Goal: Check status: Check status

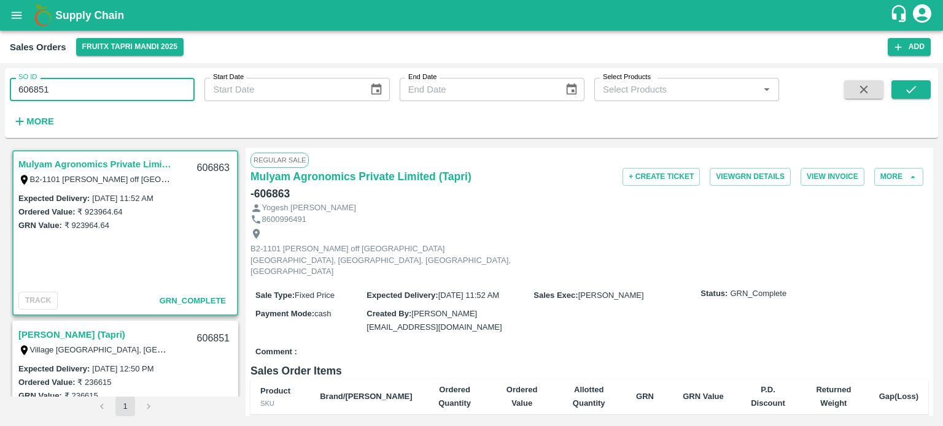
click at [133, 90] on input "606851" at bounding box center [102, 89] width 185 height 23
click at [930, 90] on div "SO ID 606851 SO ID Start Date Start Date End Date End Date Select Products Sele…" at bounding box center [471, 103] width 933 height 60
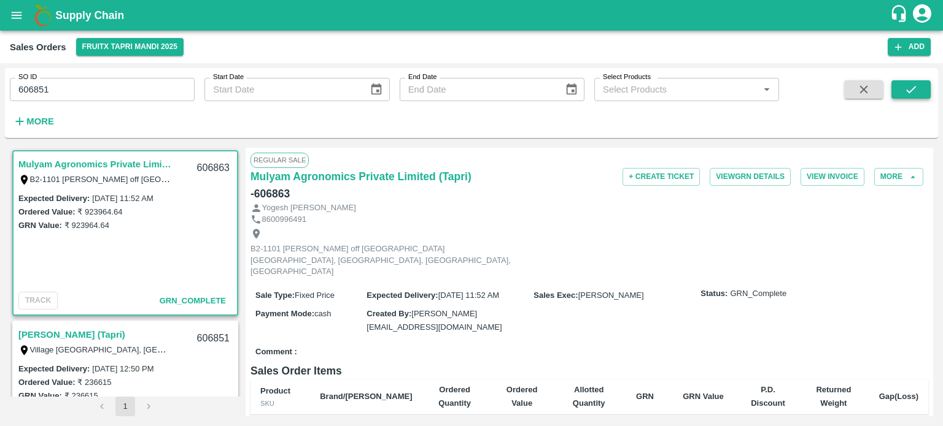
click at [909, 93] on icon "submit" at bounding box center [911, 89] width 10 height 7
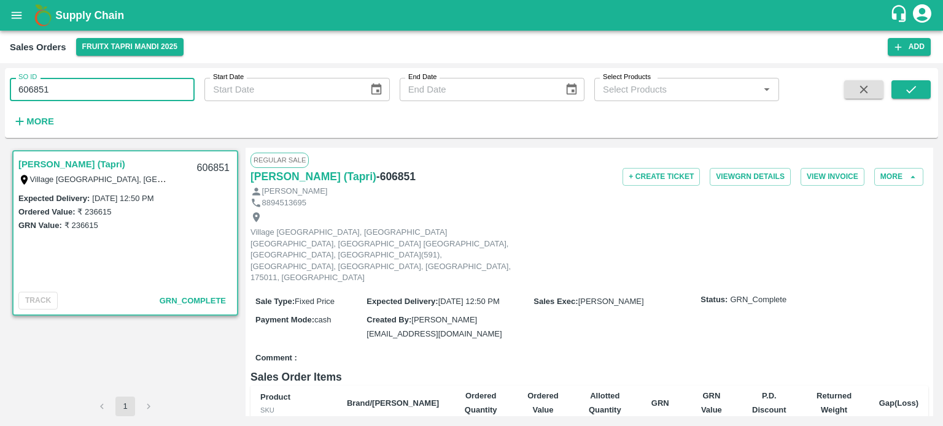
click at [102, 92] on input "606851" at bounding box center [102, 89] width 185 height 23
click at [102, 92] on input "606850" at bounding box center [102, 89] width 185 height 23
drag, startPoint x: 39, startPoint y: 88, endPoint x: 106, endPoint y: 81, distance: 67.8
click at [101, 83] on input "606850" at bounding box center [102, 89] width 185 height 23
click at [99, 89] on input "606863" at bounding box center [102, 89] width 185 height 23
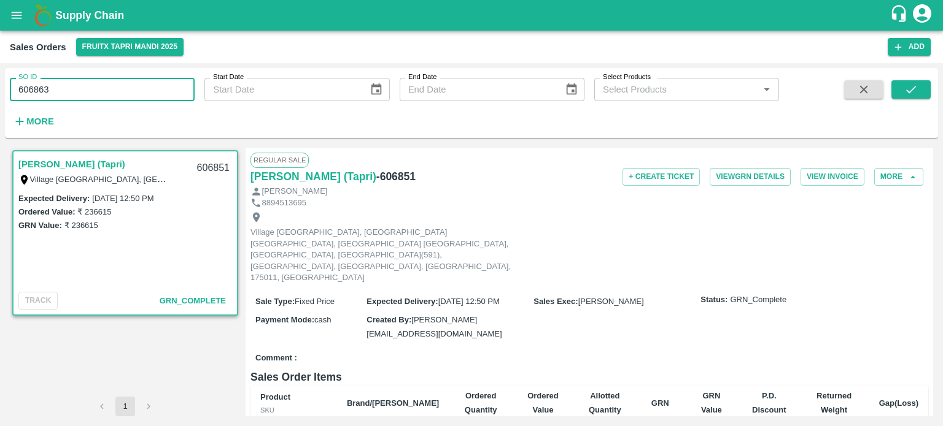
drag, startPoint x: 39, startPoint y: 90, endPoint x: 96, endPoint y: 90, distance: 57.1
click at [96, 90] on input "606863" at bounding box center [102, 89] width 185 height 23
click at [923, 94] on button "submit" at bounding box center [910, 89] width 39 height 18
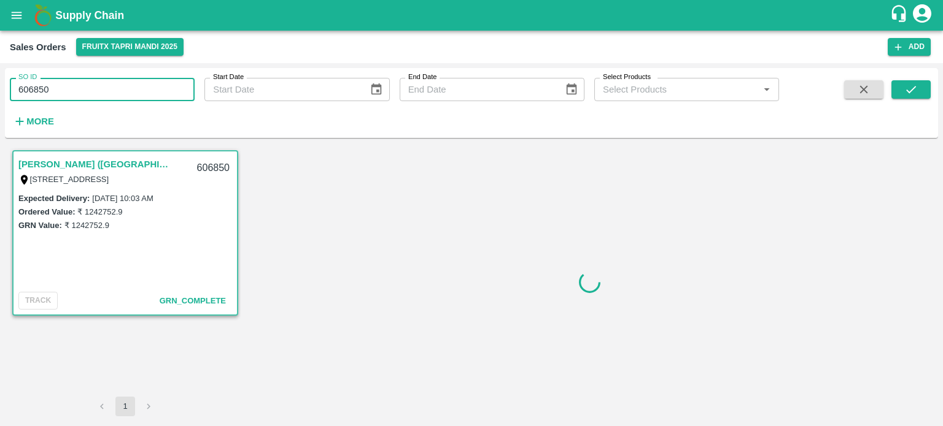
click at [0, 97] on div "SO ID 606850 SO ID Start Date Start Date End Date End Date Select Products Sele…" at bounding box center [471, 244] width 943 height 363
paste input "text"
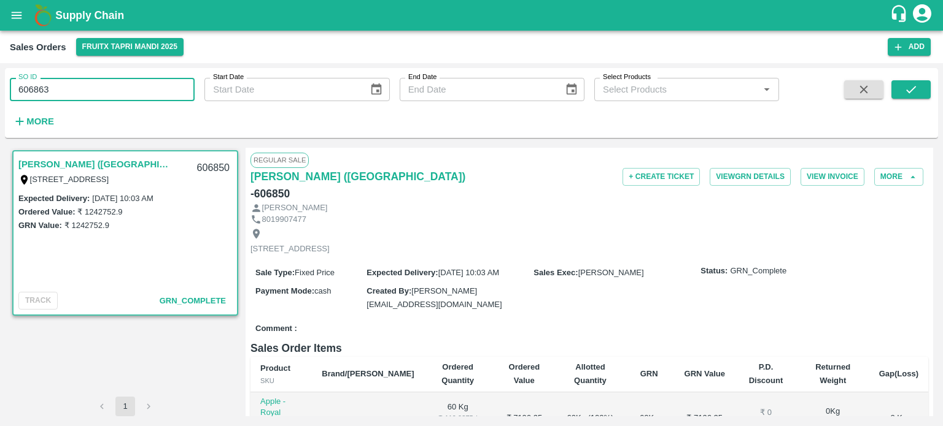
type input "606863"
click at [904, 89] on icon "submit" at bounding box center [911, 90] width 14 height 14
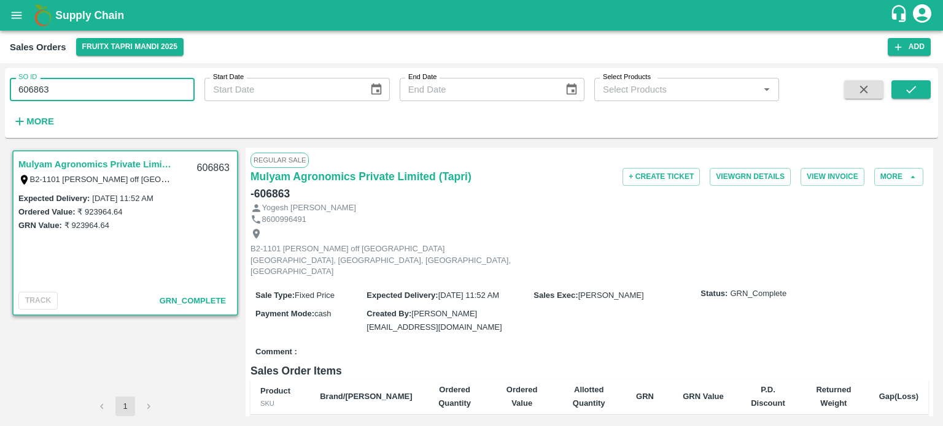
drag, startPoint x: 43, startPoint y: 90, endPoint x: 151, endPoint y: 89, distance: 108.0
click at [150, 89] on input "606863" at bounding box center [102, 89] width 185 height 23
click at [147, 83] on input "606865" at bounding box center [102, 89] width 185 height 23
type input "606865"
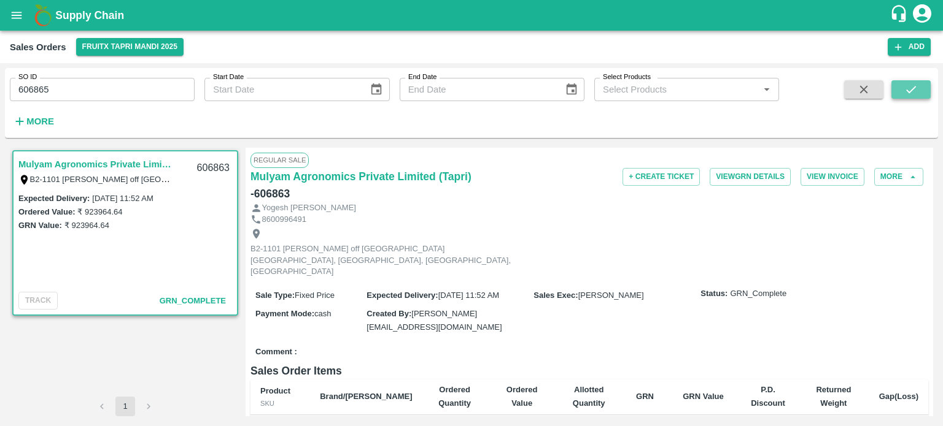
click at [906, 93] on icon "submit" at bounding box center [911, 90] width 14 height 14
